Goal: Find specific page/section: Find specific page/section

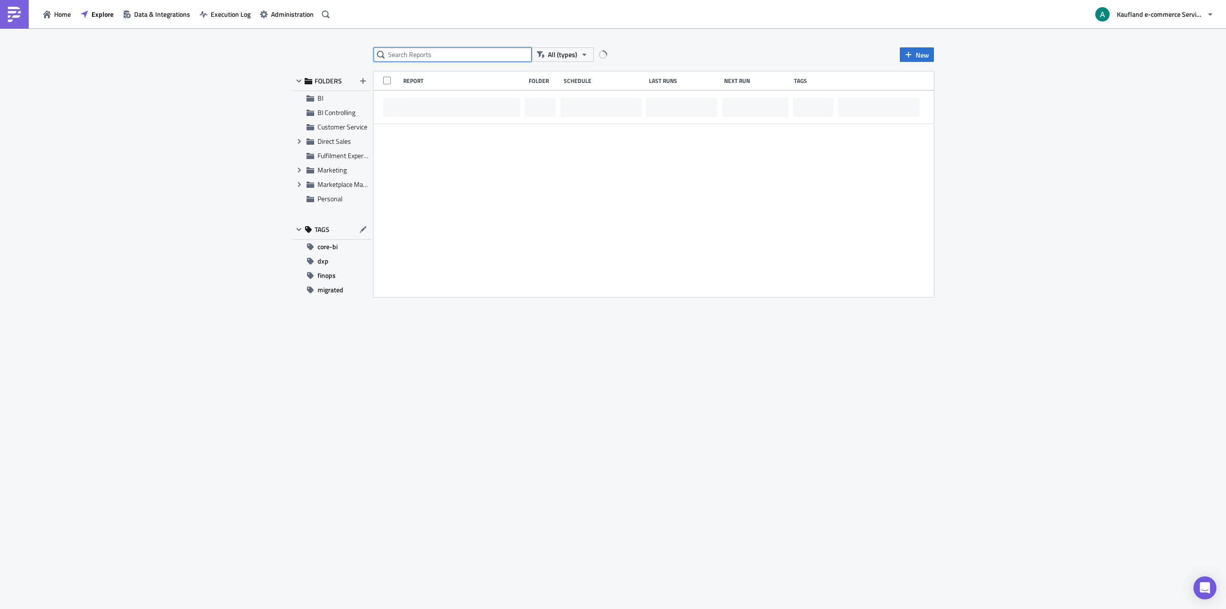
click at [418, 56] on input "text" at bounding box center [453, 54] width 158 height 14
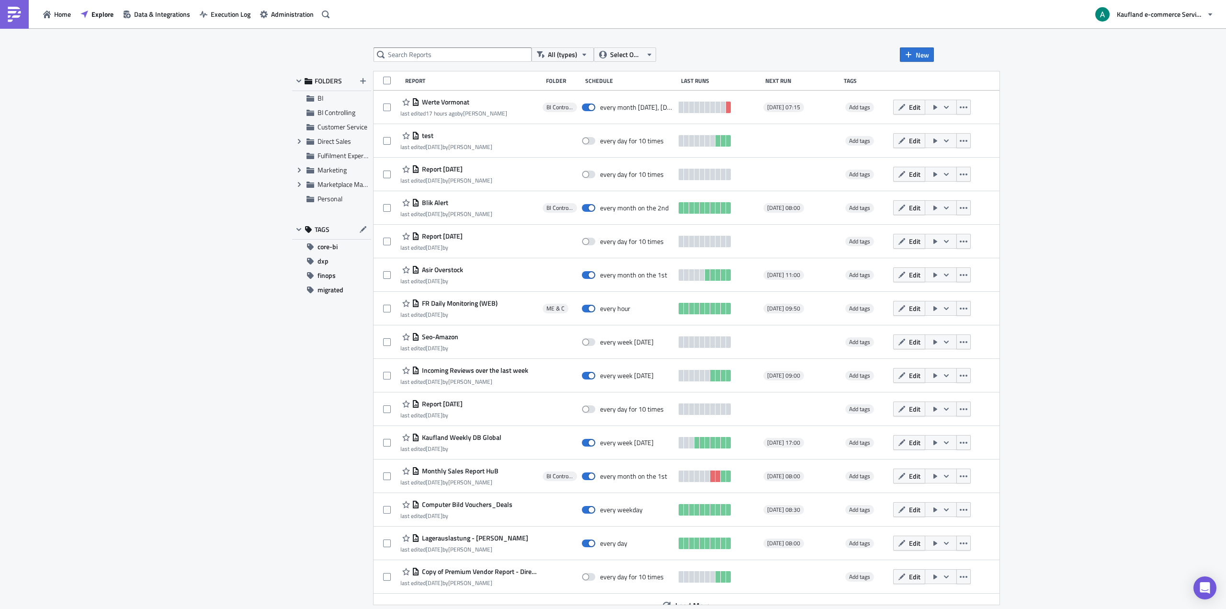
click at [189, 231] on div "All (types) Select Owner New FOLDERS BI BI Controlling Customer Service Expand …" at bounding box center [613, 319] width 1226 height 582
click at [412, 55] on input "text" at bounding box center [453, 54] width 158 height 14
type input "tickets"
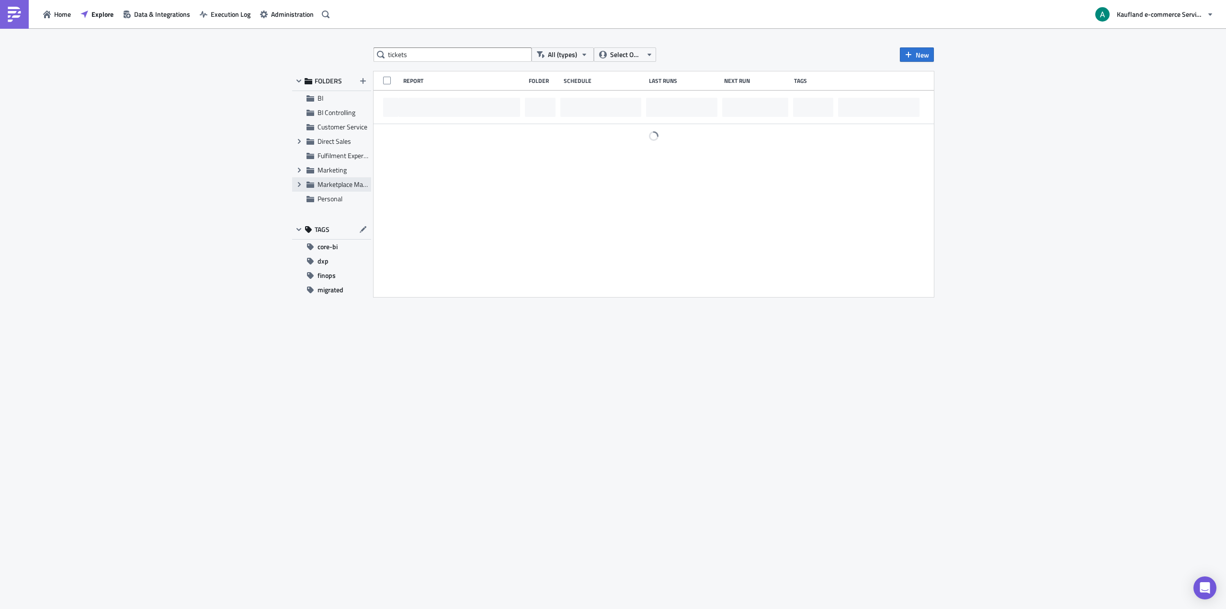
click at [343, 180] on div "Expand group Marketplace Management" at bounding box center [331, 184] width 79 height 14
click at [300, 181] on icon "Expand group" at bounding box center [299, 185] width 8 height 8
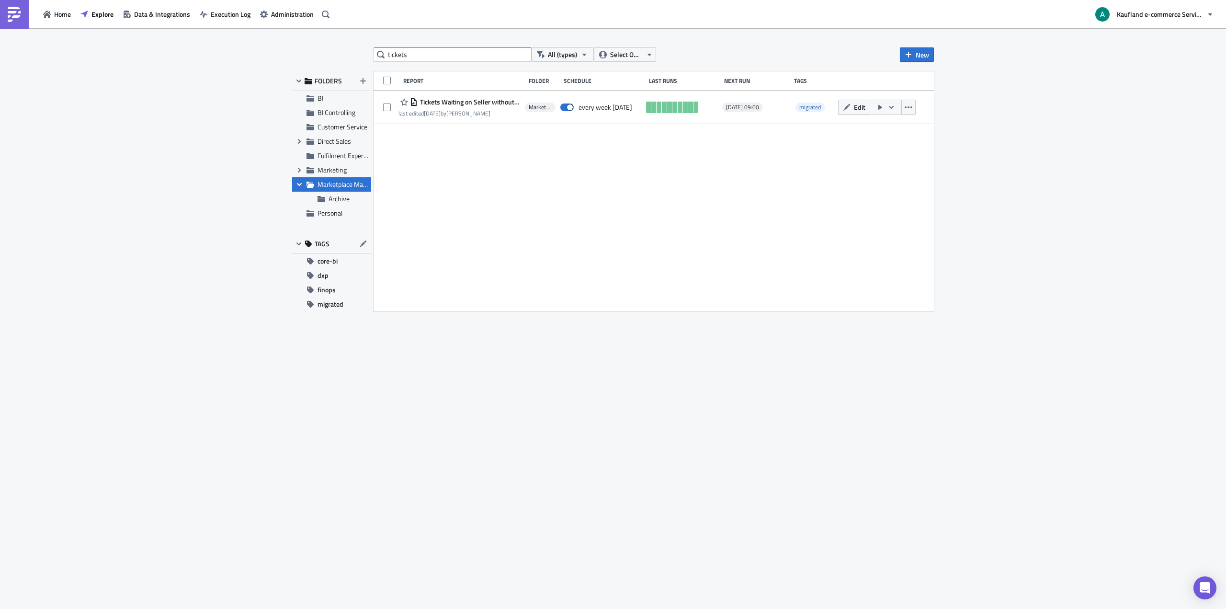
click at [341, 182] on span "Marketplace Management" at bounding box center [355, 184] width 75 height 10
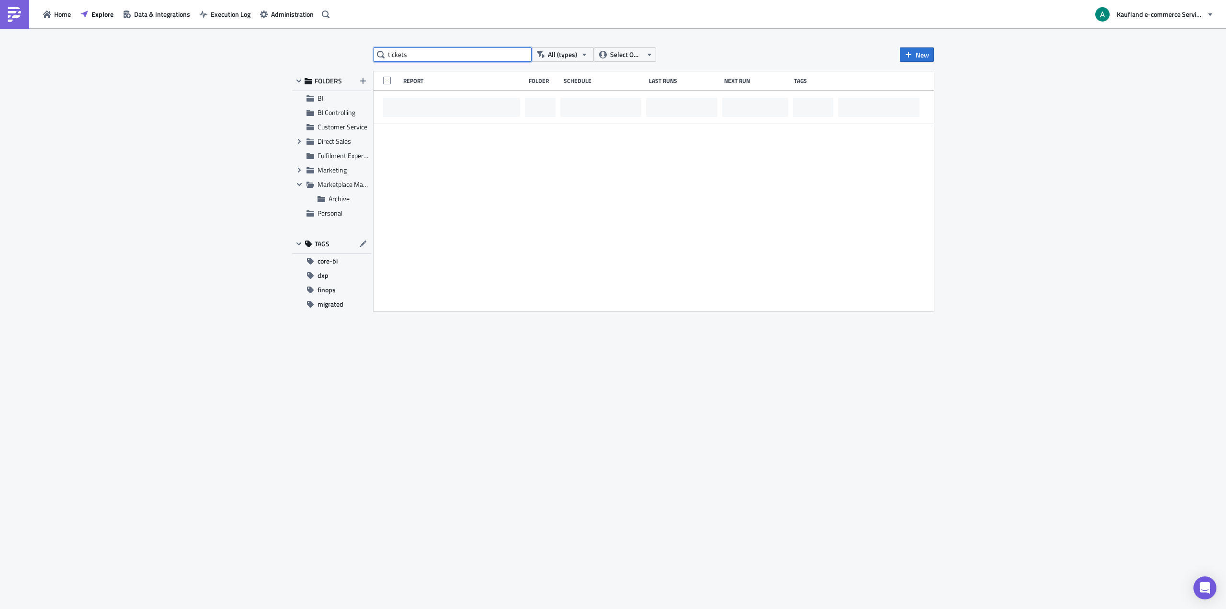
click at [441, 55] on input "tickets" at bounding box center [453, 54] width 158 height 14
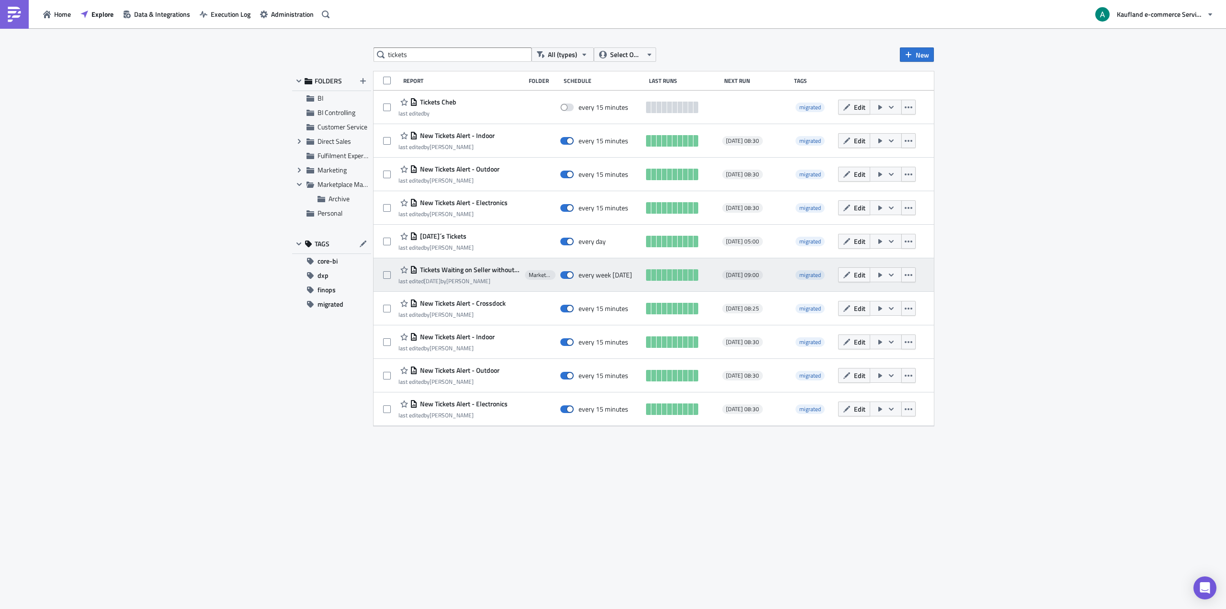
click at [483, 270] on span "Tickets Waiting on Seller without Reply" at bounding box center [469, 269] width 102 height 9
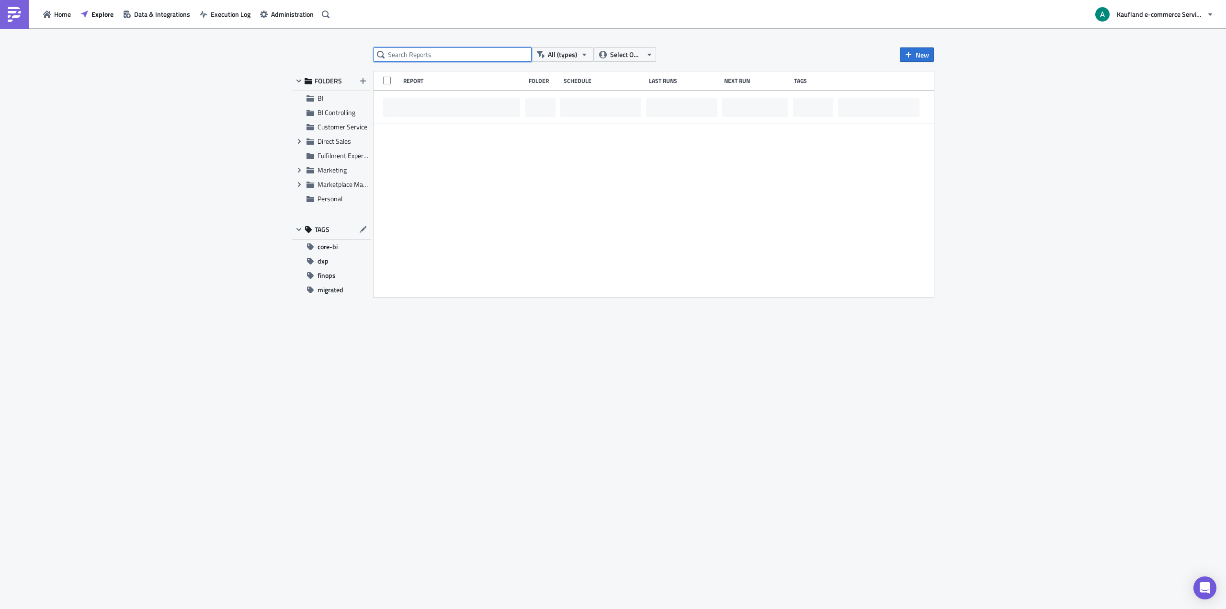
click at [465, 58] on input "text" at bounding box center [453, 54] width 158 height 14
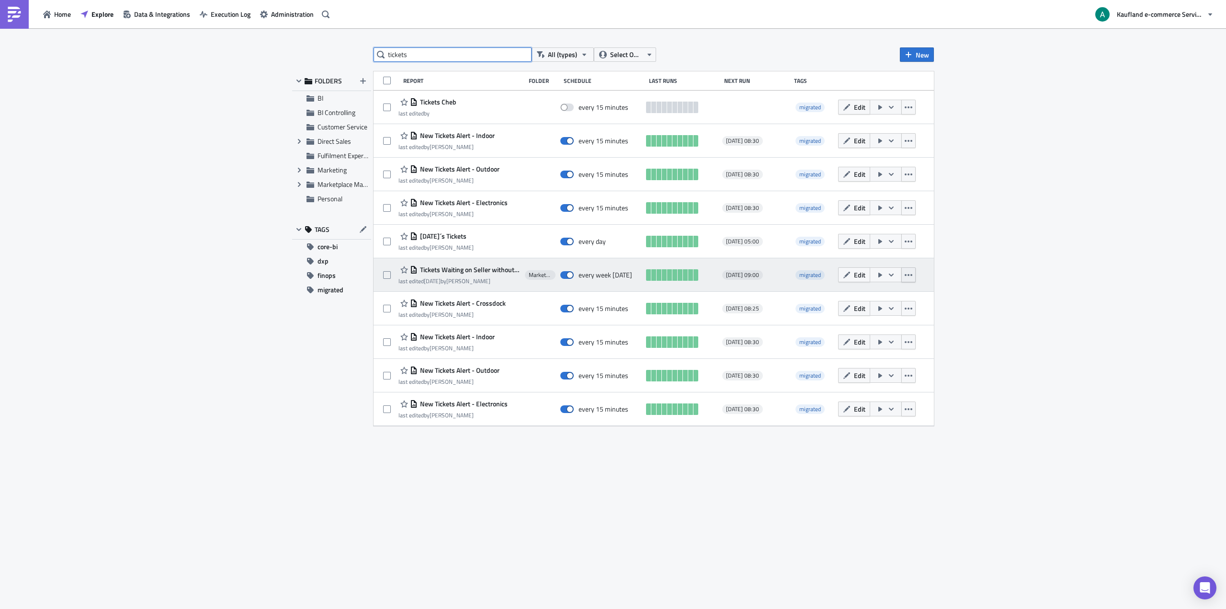
type input "tickets"
click at [912, 273] on icon "button" at bounding box center [909, 275] width 8 height 8
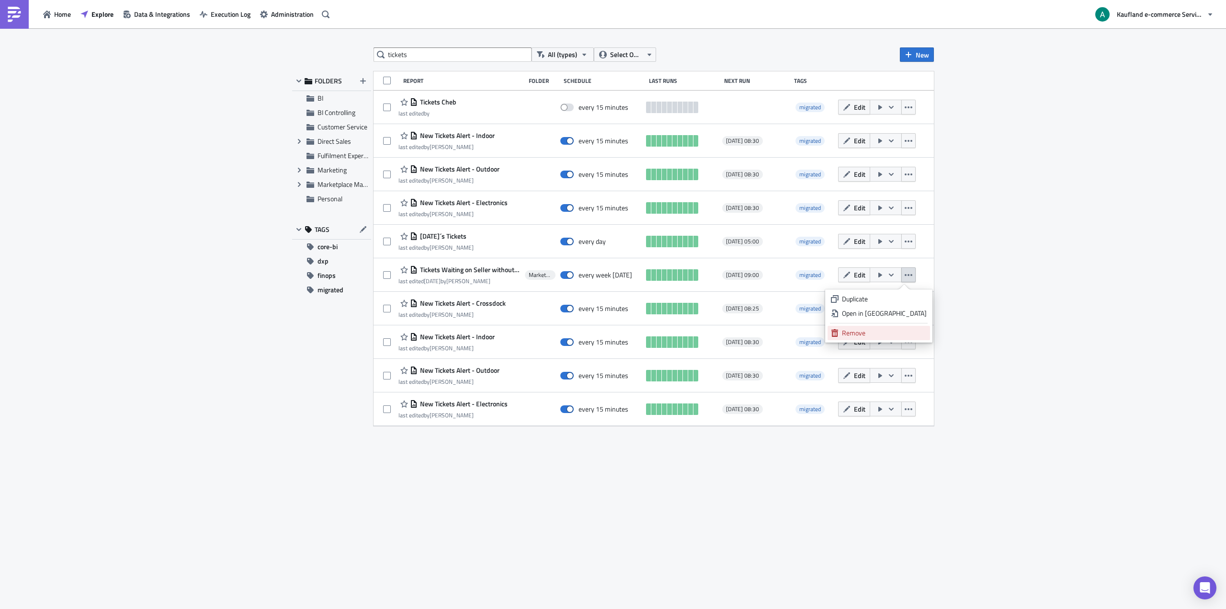
click at [896, 328] on link "Remove" at bounding box center [879, 333] width 102 height 14
